Goal: Navigation & Orientation: Find specific page/section

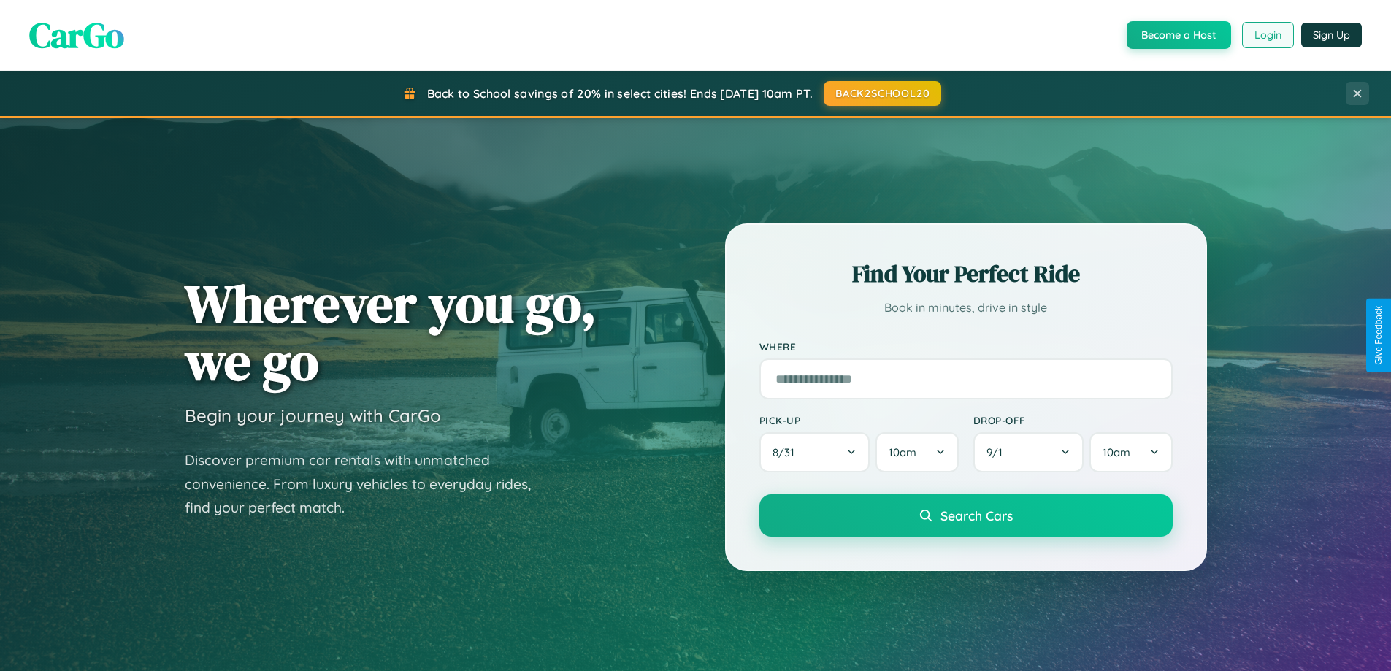
click at [1267, 35] on button "Login" at bounding box center [1268, 35] width 52 height 26
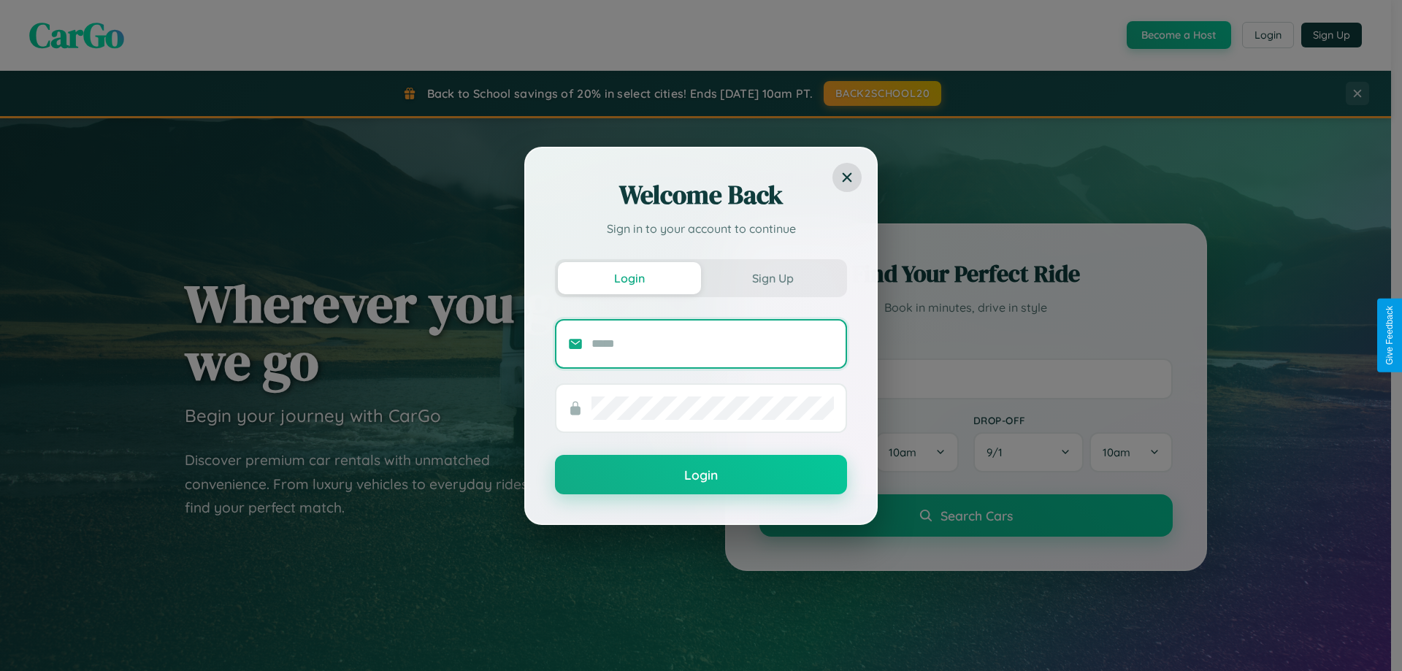
click at [713, 343] on input "text" at bounding box center [713, 343] width 242 height 23
type input "**********"
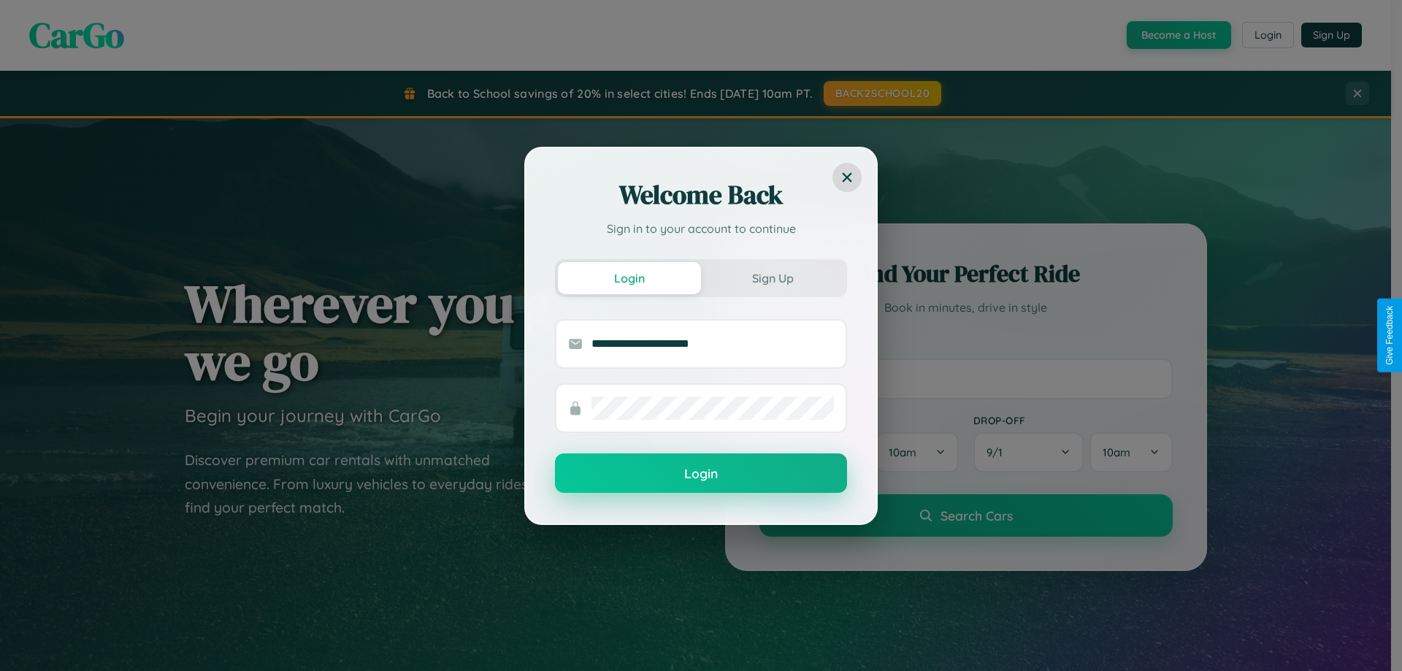
click at [701, 474] on button "Login" at bounding box center [701, 473] width 292 height 39
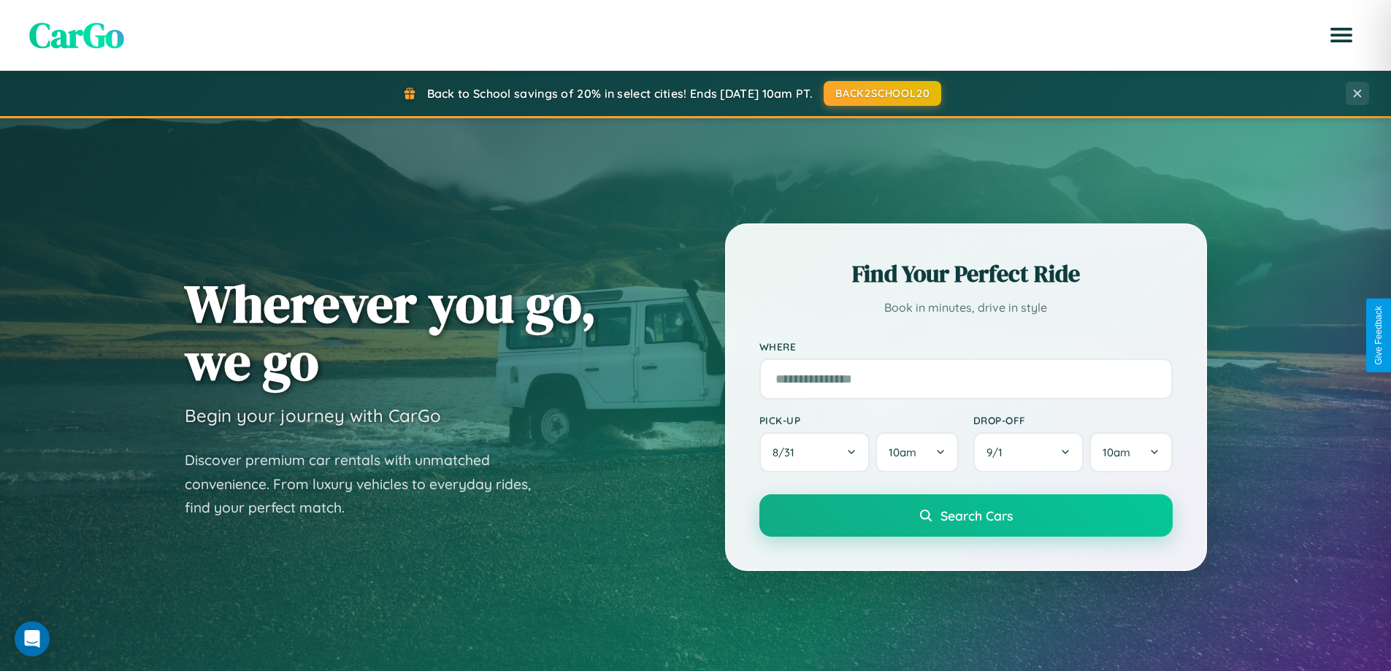
scroll to position [316, 0]
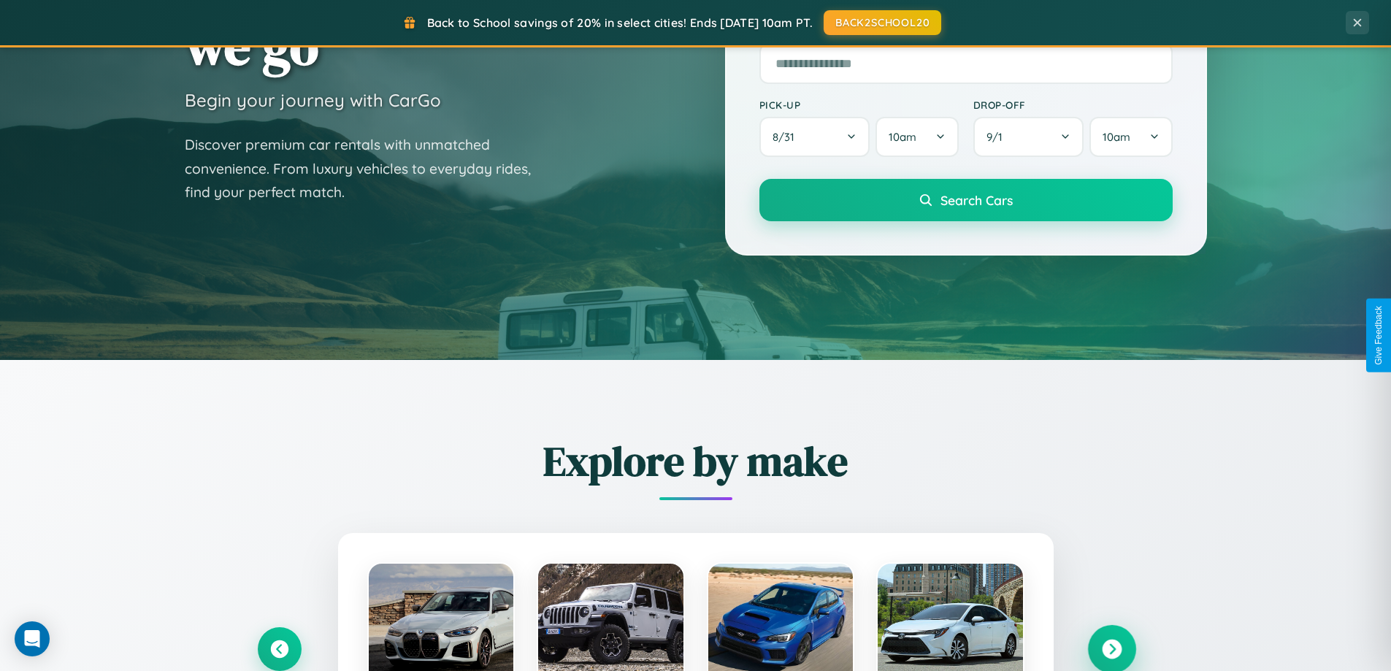
click at [1112, 649] on icon at bounding box center [1112, 650] width 20 height 20
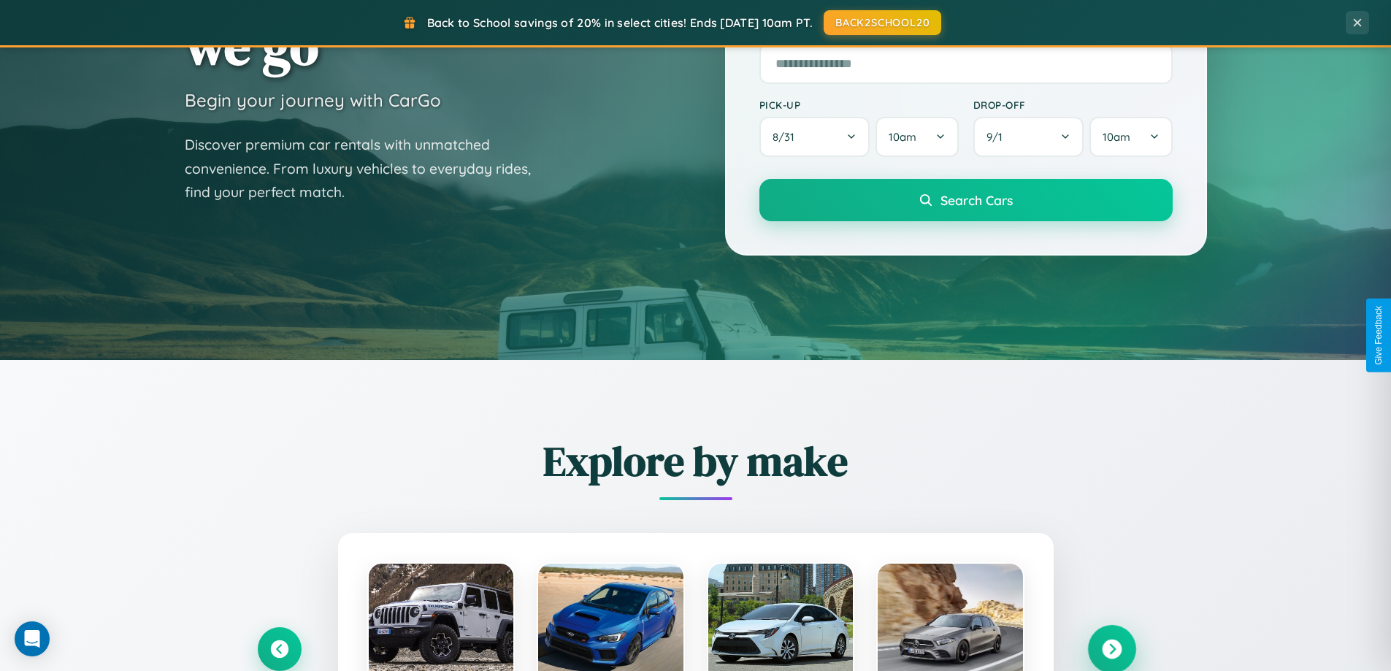
click at [1112, 648] on icon at bounding box center [1112, 650] width 20 height 20
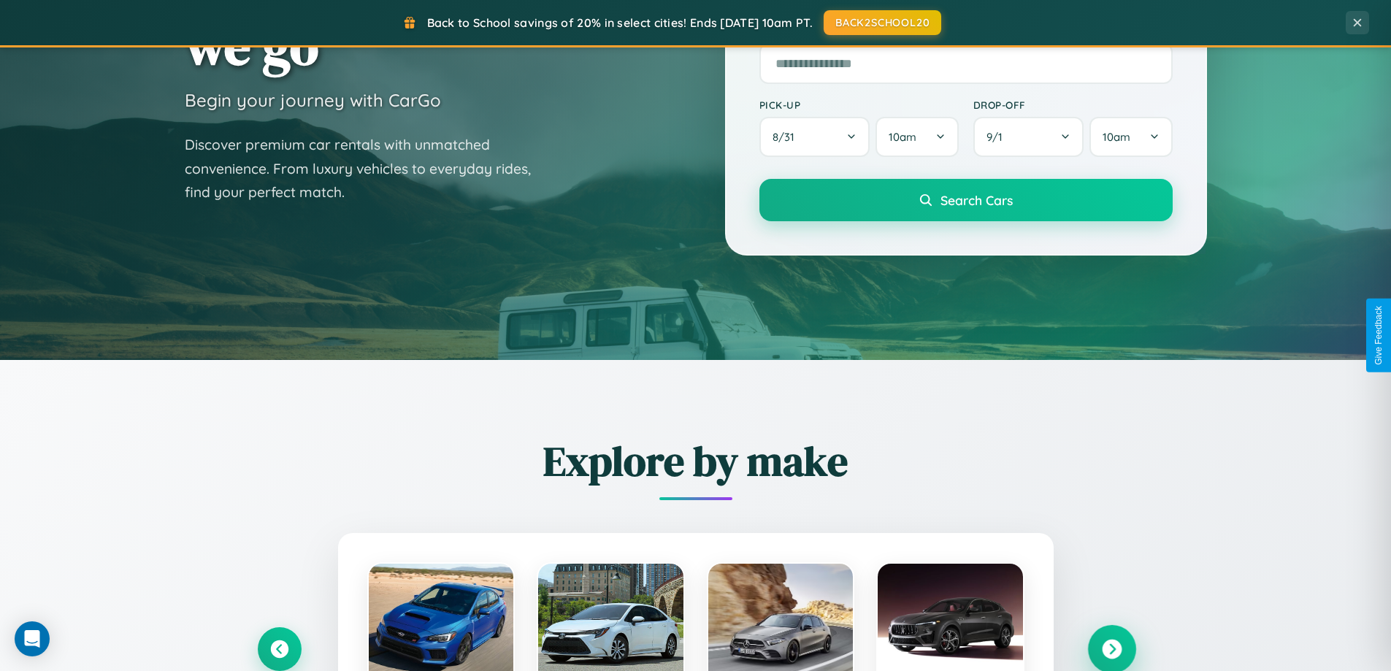
scroll to position [1005, 0]
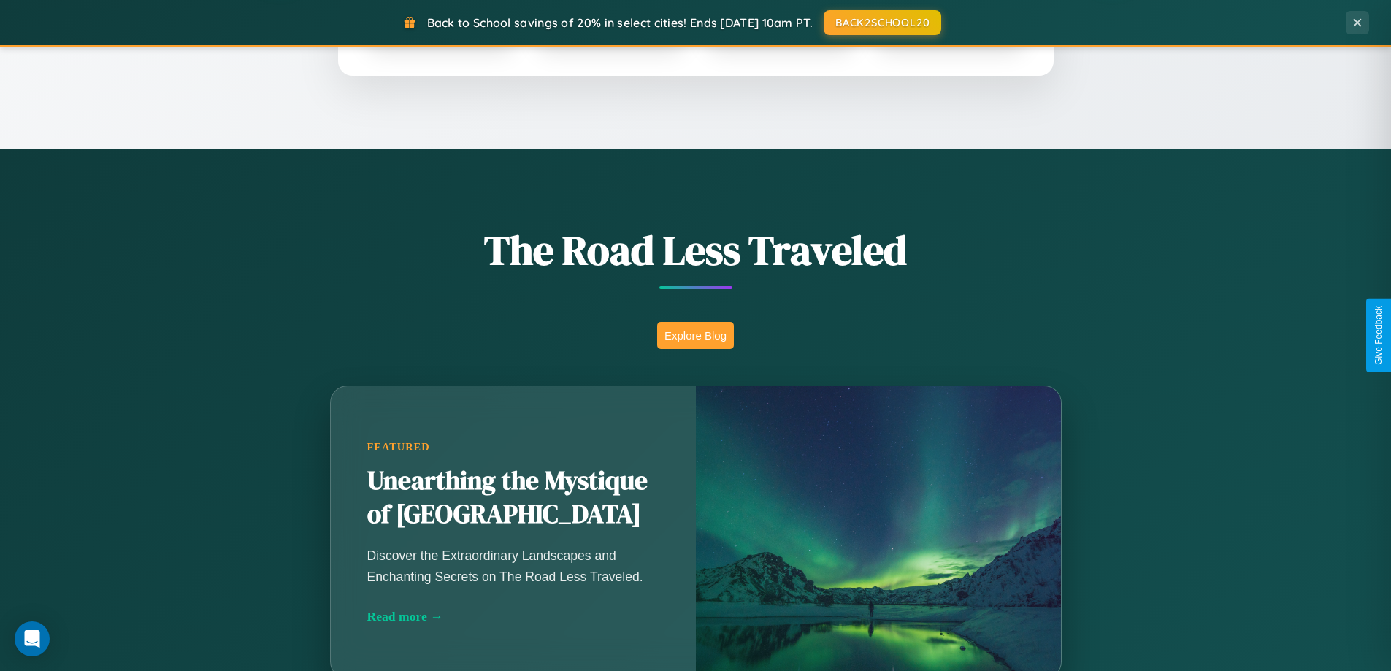
click at [695, 335] on button "Explore Blog" at bounding box center [695, 335] width 77 height 27
